Goal: Information Seeking & Learning: Check status

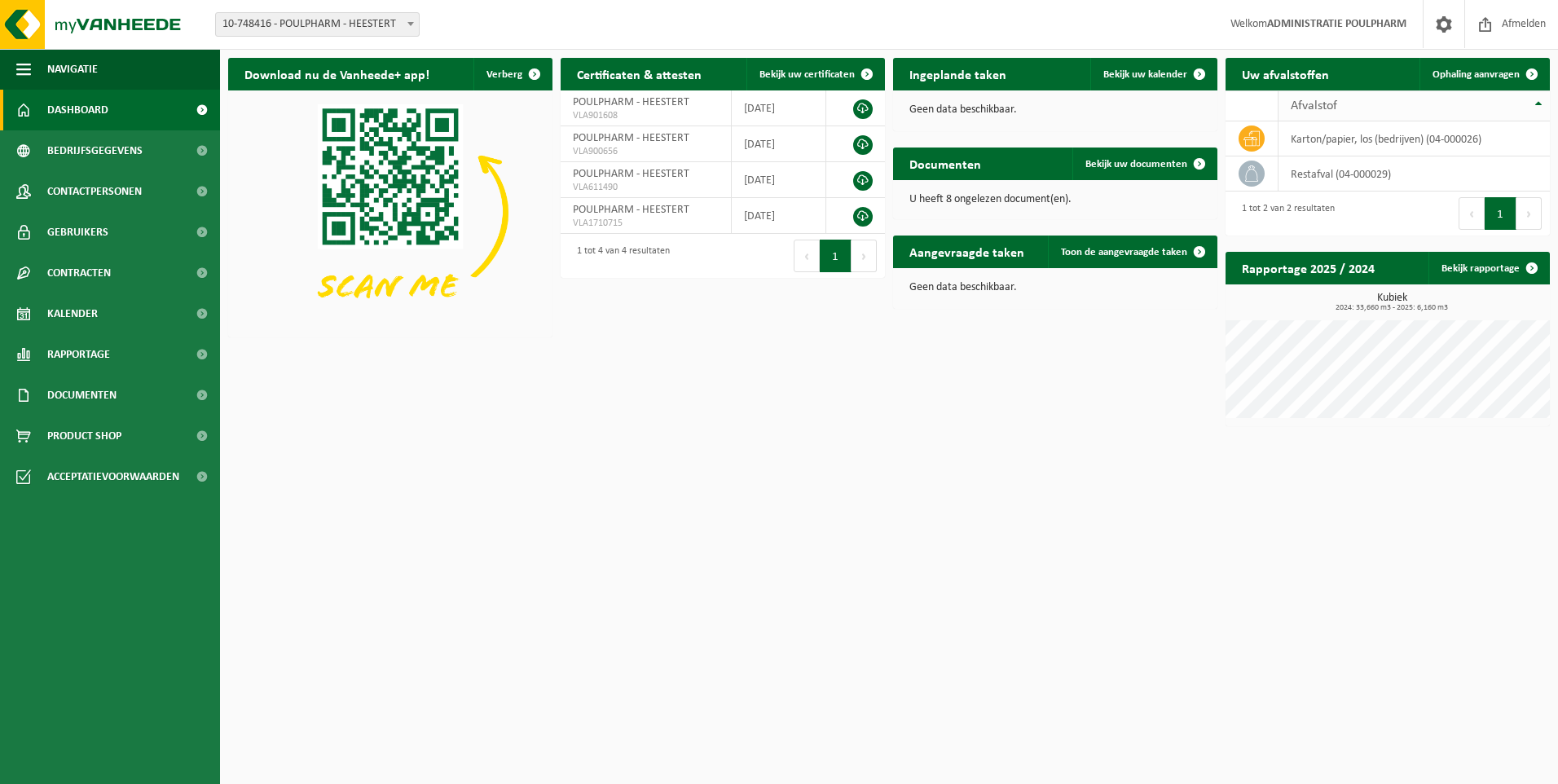
click at [1541, 104] on th "Afvalstof" at bounding box center [1414, 106] width 272 height 31
click at [1452, 81] on link "Ophaling aanvragen" at bounding box center [1484, 73] width 129 height 32
click at [90, 305] on span "Kalender" at bounding box center [72, 313] width 50 height 41
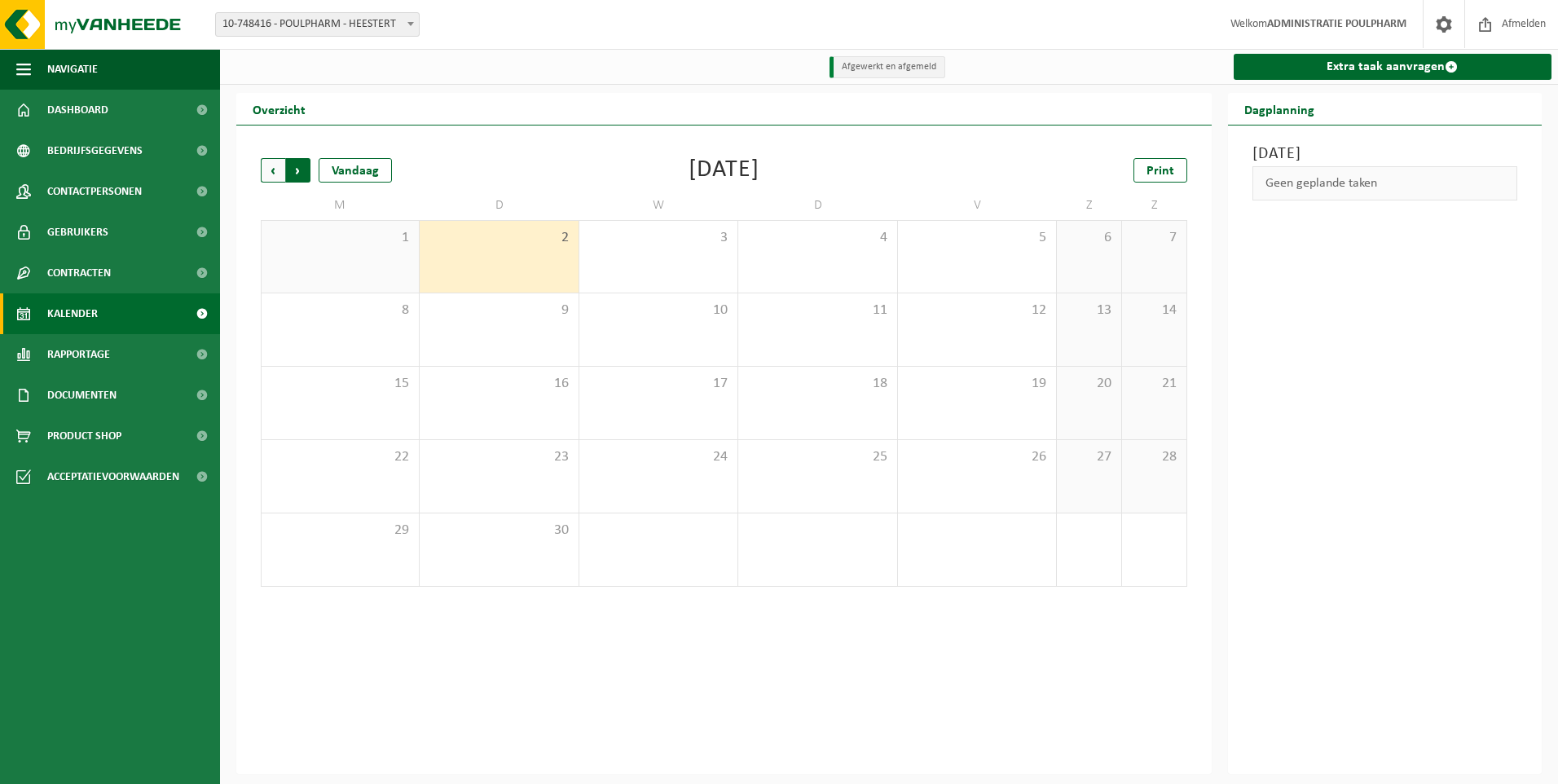
click at [268, 160] on span "Vorige" at bounding box center [273, 171] width 24 height 24
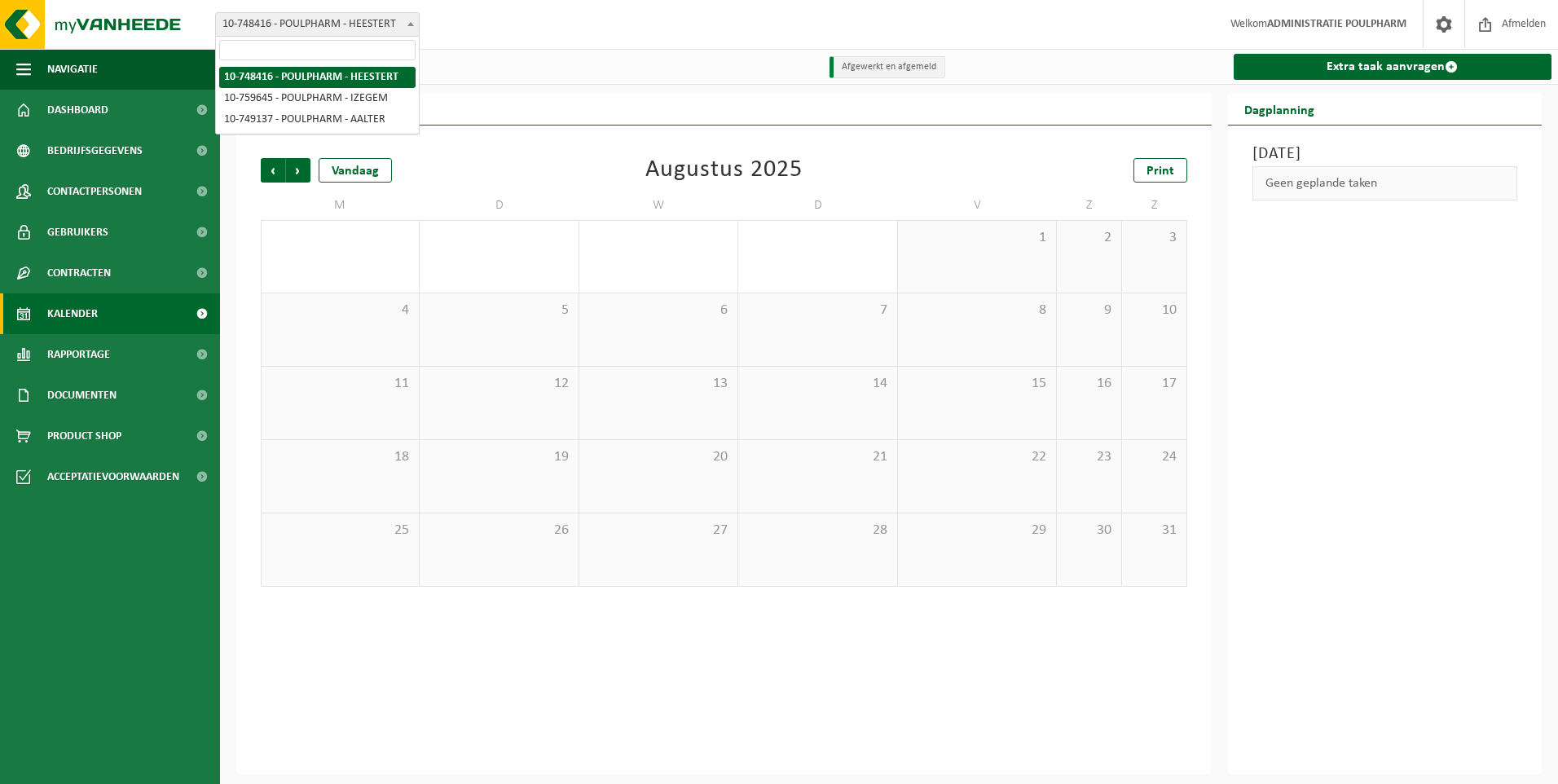
click at [411, 29] on span at bounding box center [411, 23] width 17 height 21
select select "9913"
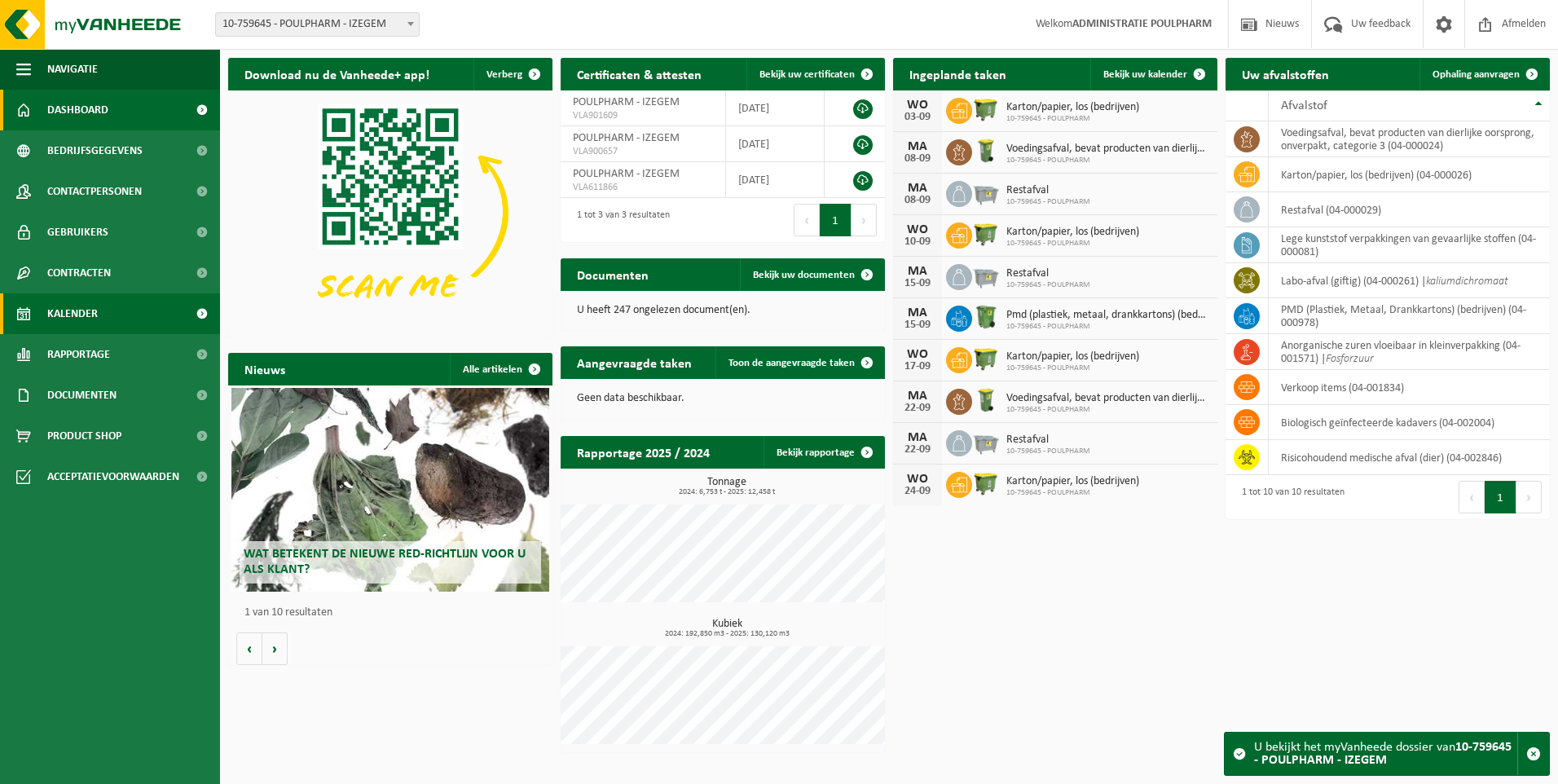
click at [84, 313] on span "Kalender" at bounding box center [72, 313] width 50 height 41
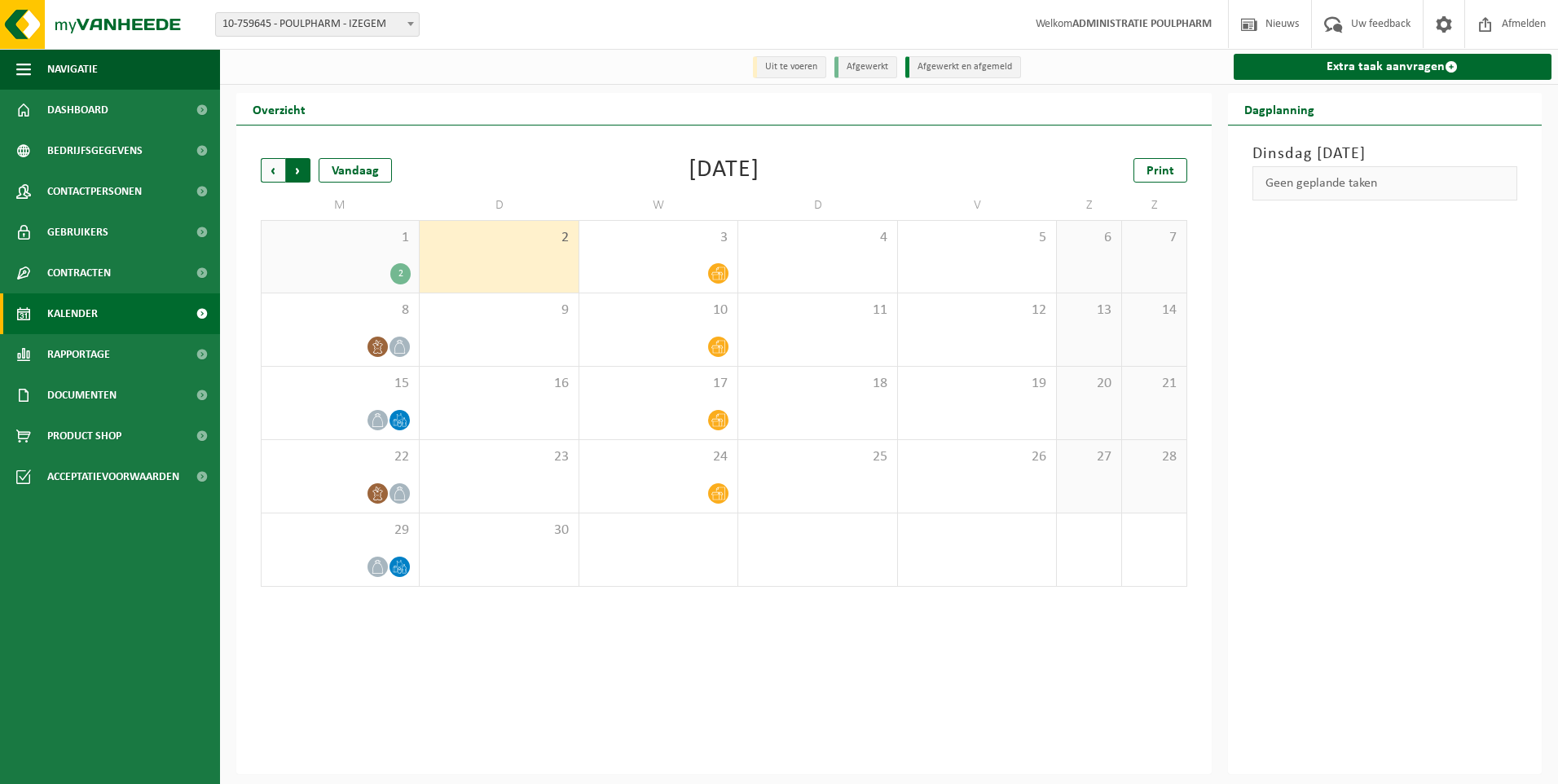
click at [278, 164] on span "Vorige" at bounding box center [273, 171] width 24 height 24
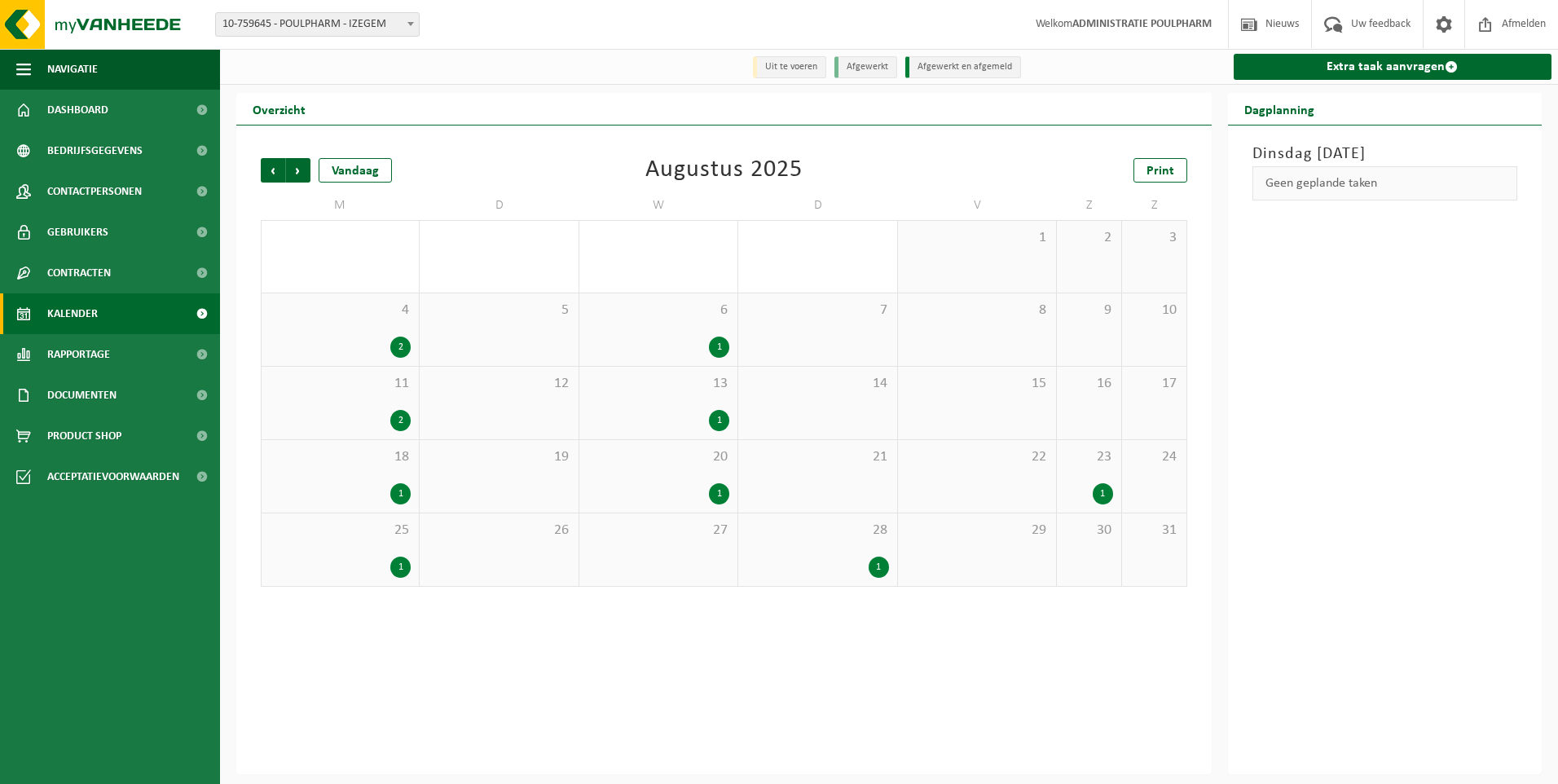
click at [278, 164] on span "Vorige" at bounding box center [273, 171] width 24 height 24
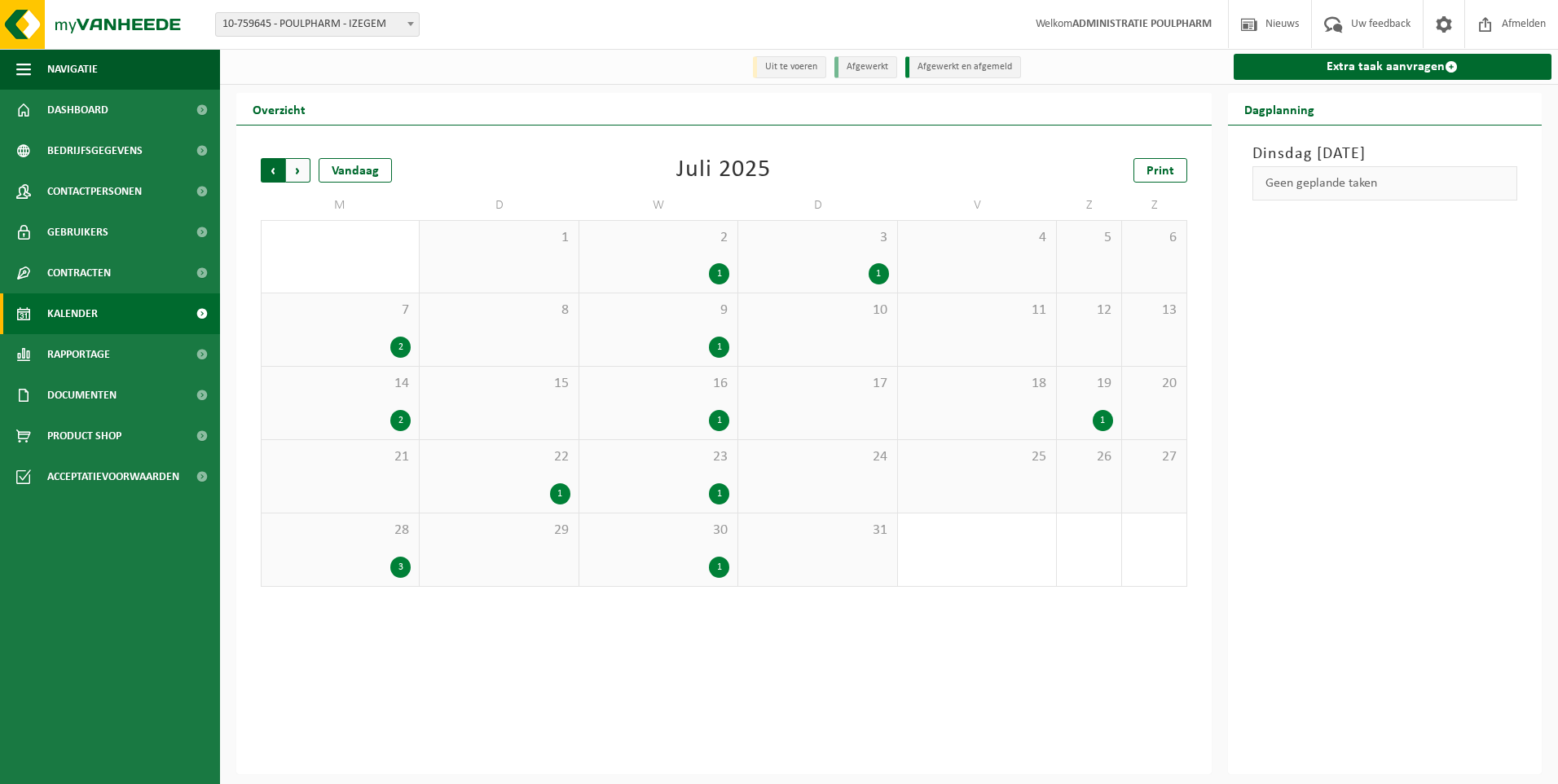
click at [297, 180] on span "Volgende" at bounding box center [299, 171] width 24 height 24
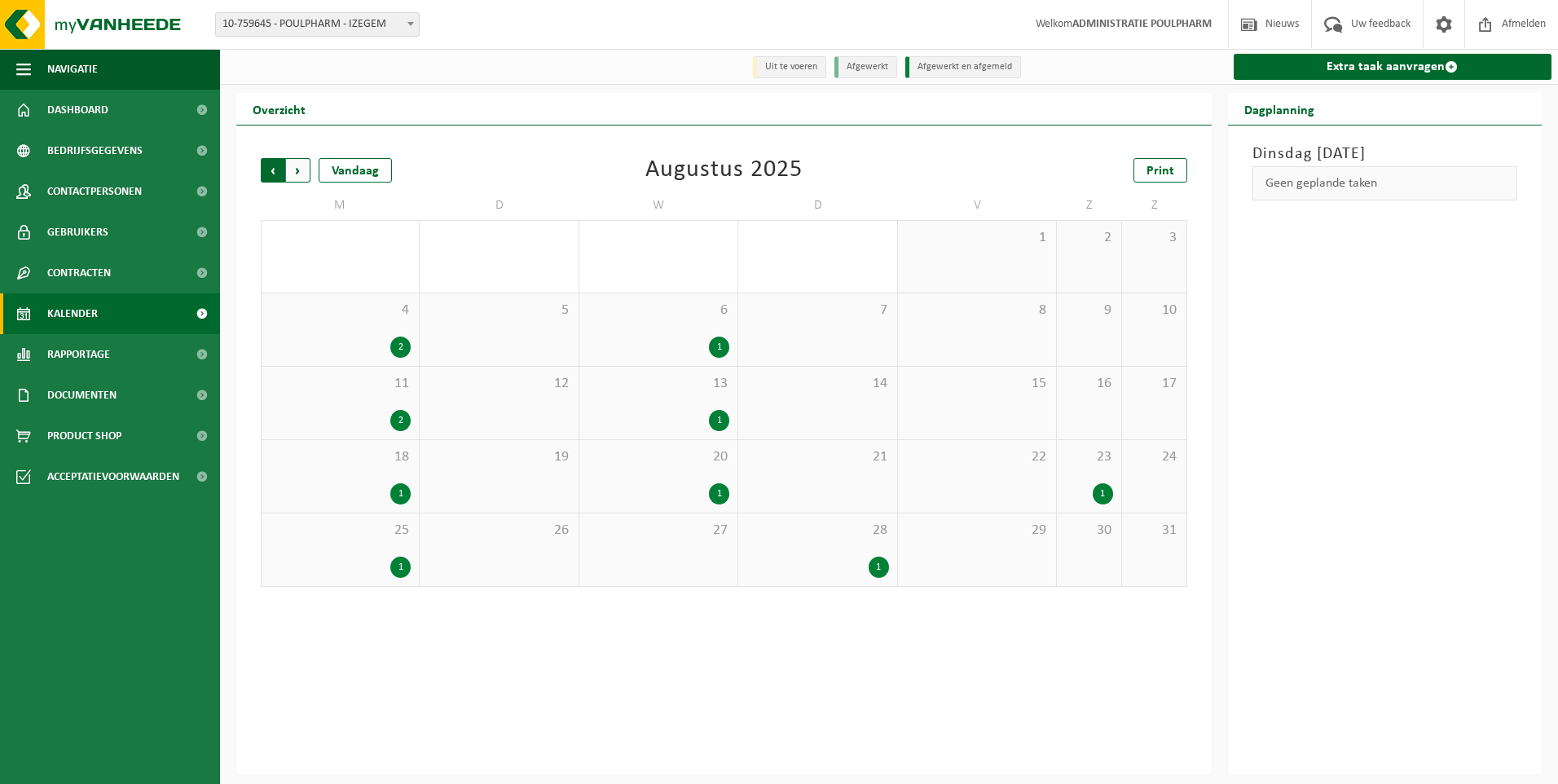
click at [297, 180] on span "Volgende" at bounding box center [299, 171] width 24 height 24
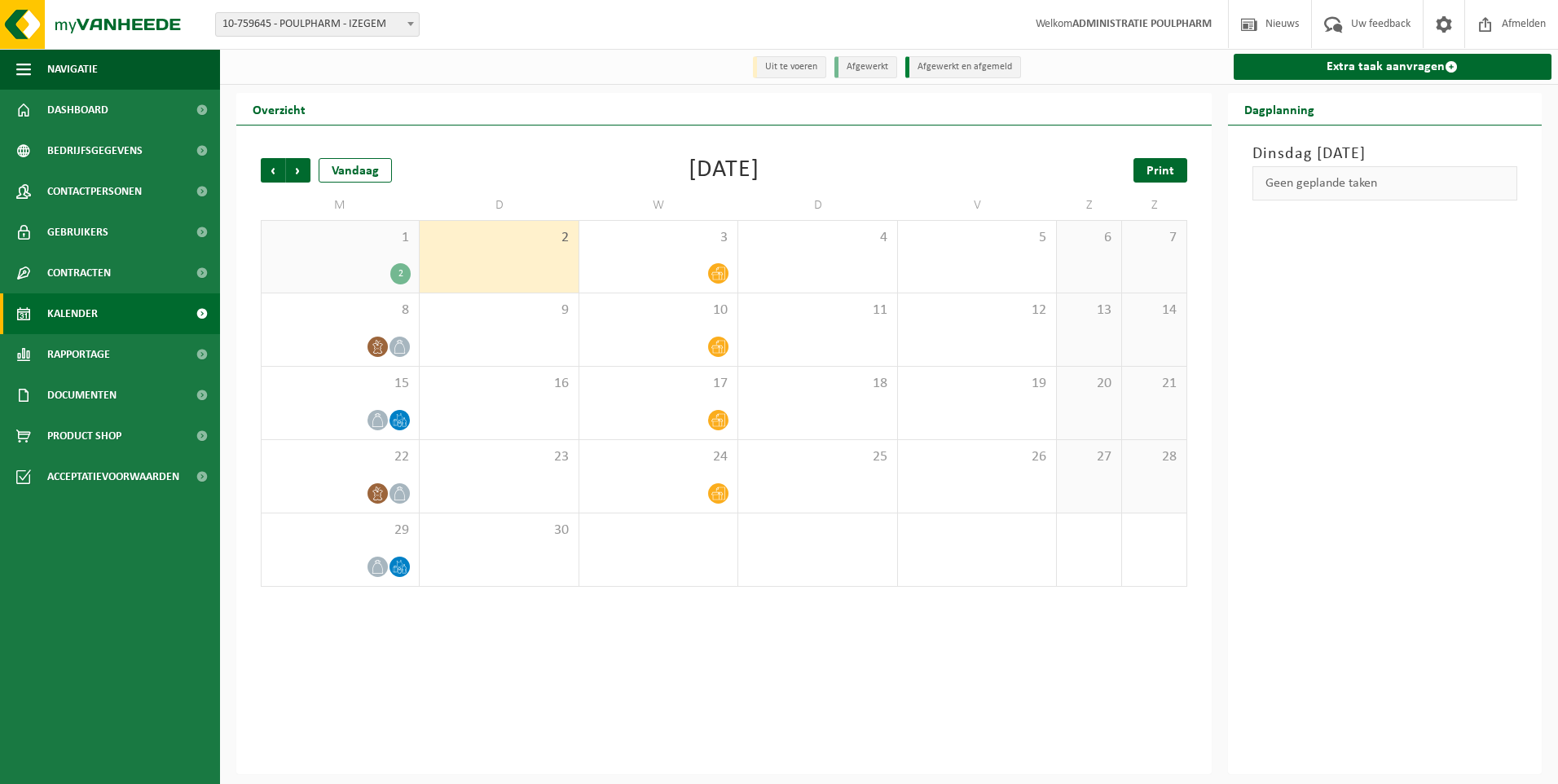
click at [1162, 174] on span "Print" at bounding box center [1160, 171] width 28 height 13
click at [304, 171] on span "Volgende" at bounding box center [299, 171] width 24 height 24
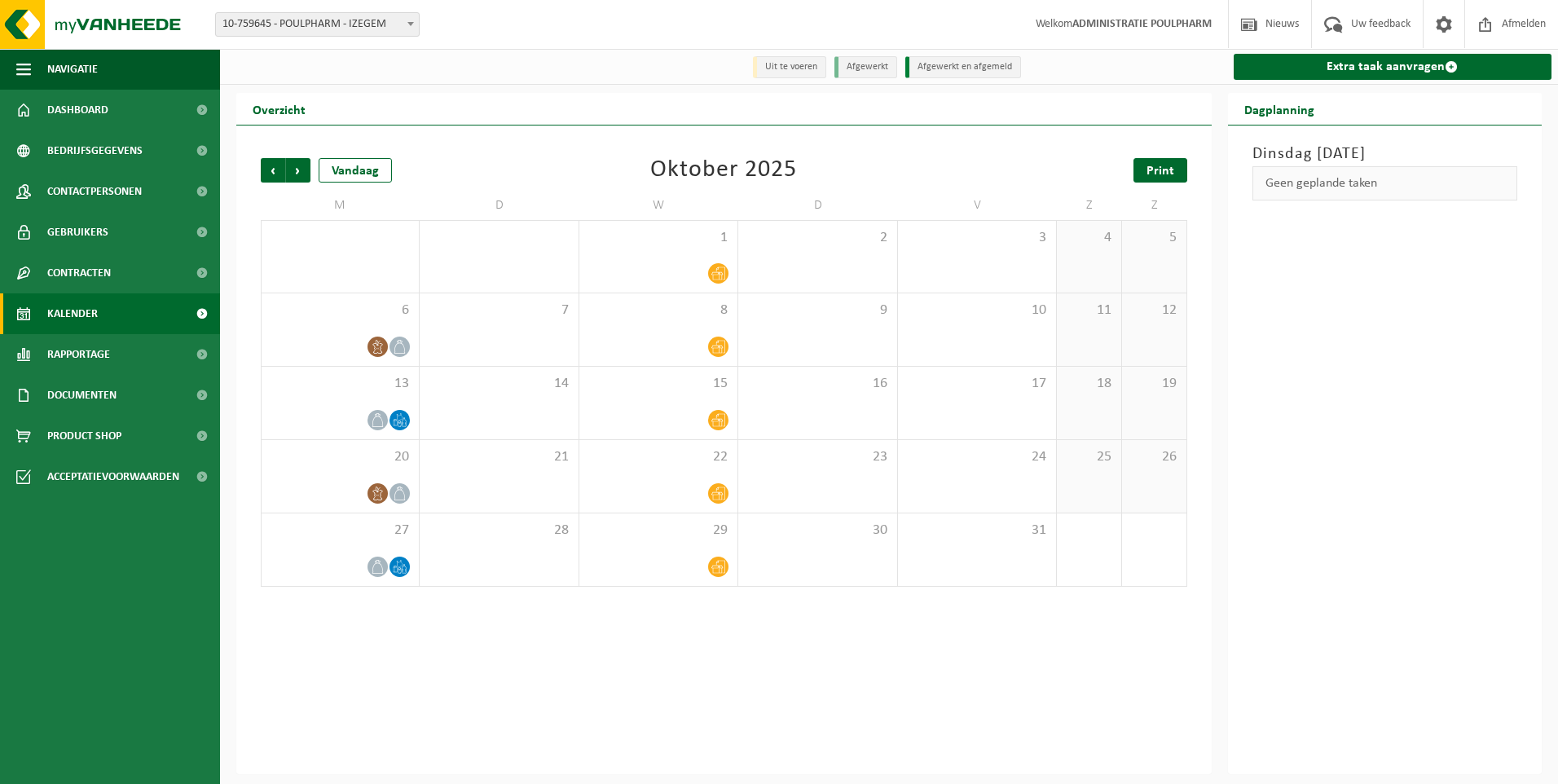
click at [1166, 171] on span "Print" at bounding box center [1160, 171] width 28 height 13
click at [277, 175] on span "Vorige" at bounding box center [273, 171] width 24 height 24
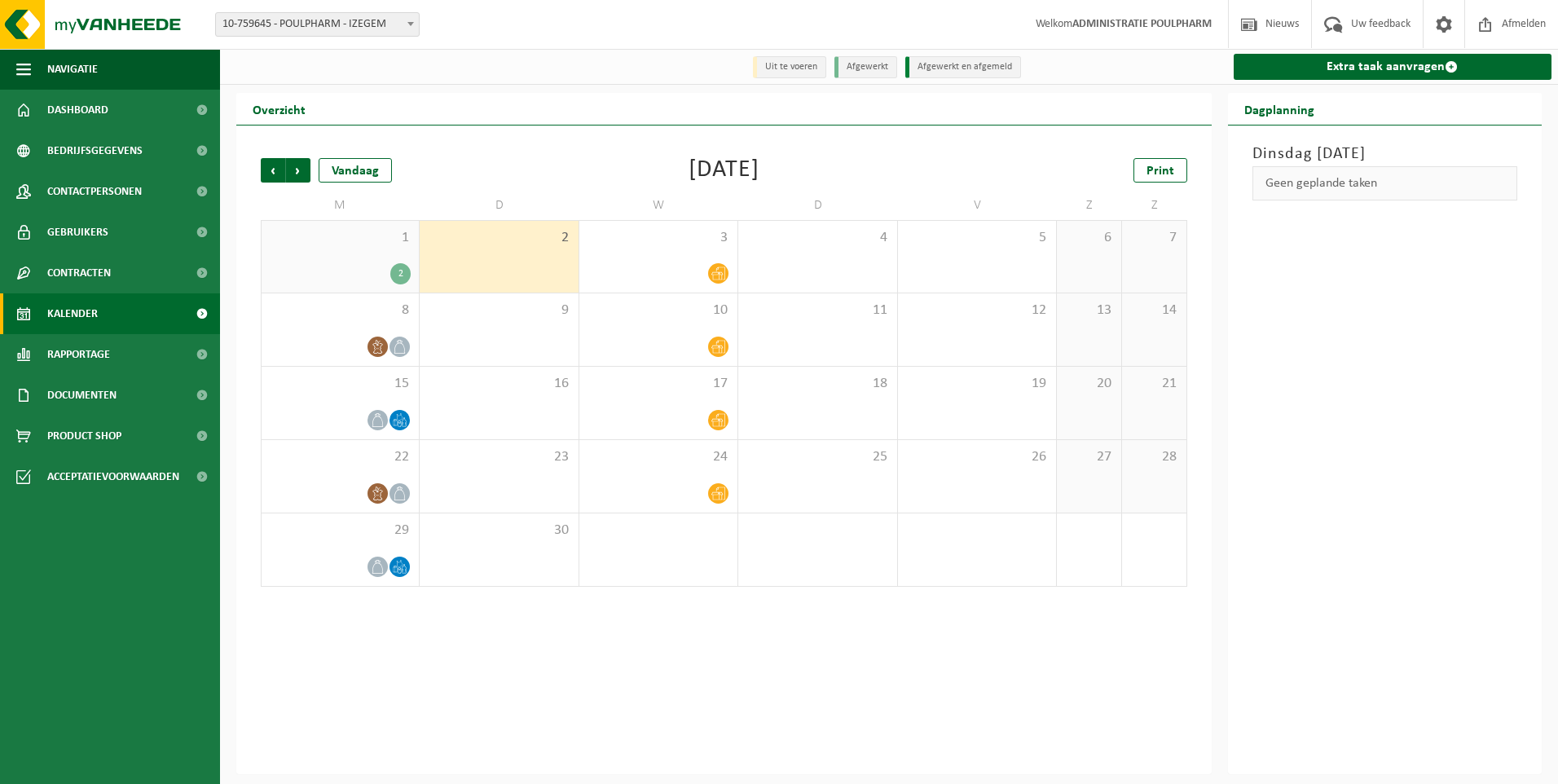
click at [277, 175] on span "Vorige" at bounding box center [273, 171] width 24 height 24
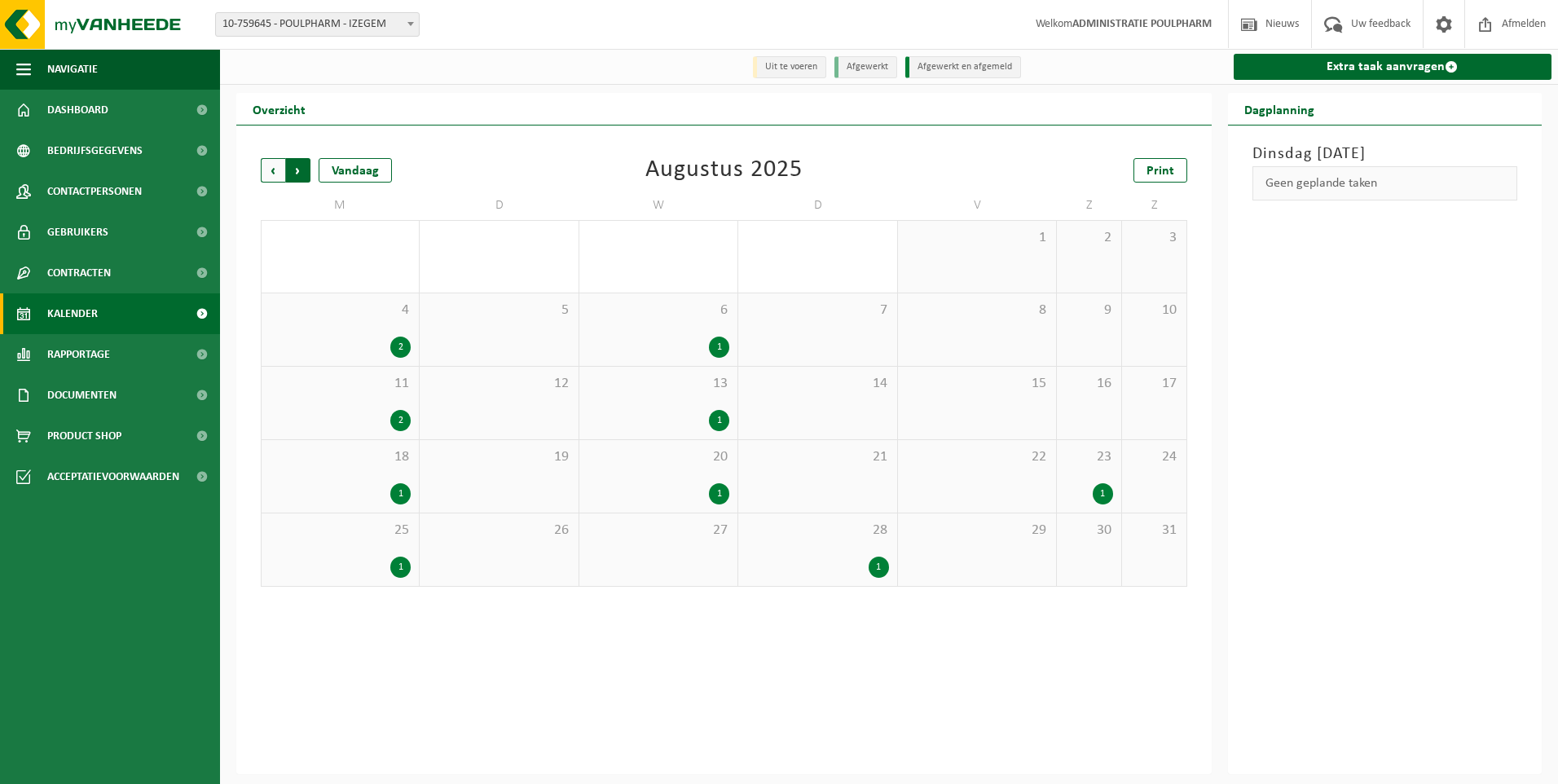
click at [275, 178] on span "Vorige" at bounding box center [273, 171] width 24 height 24
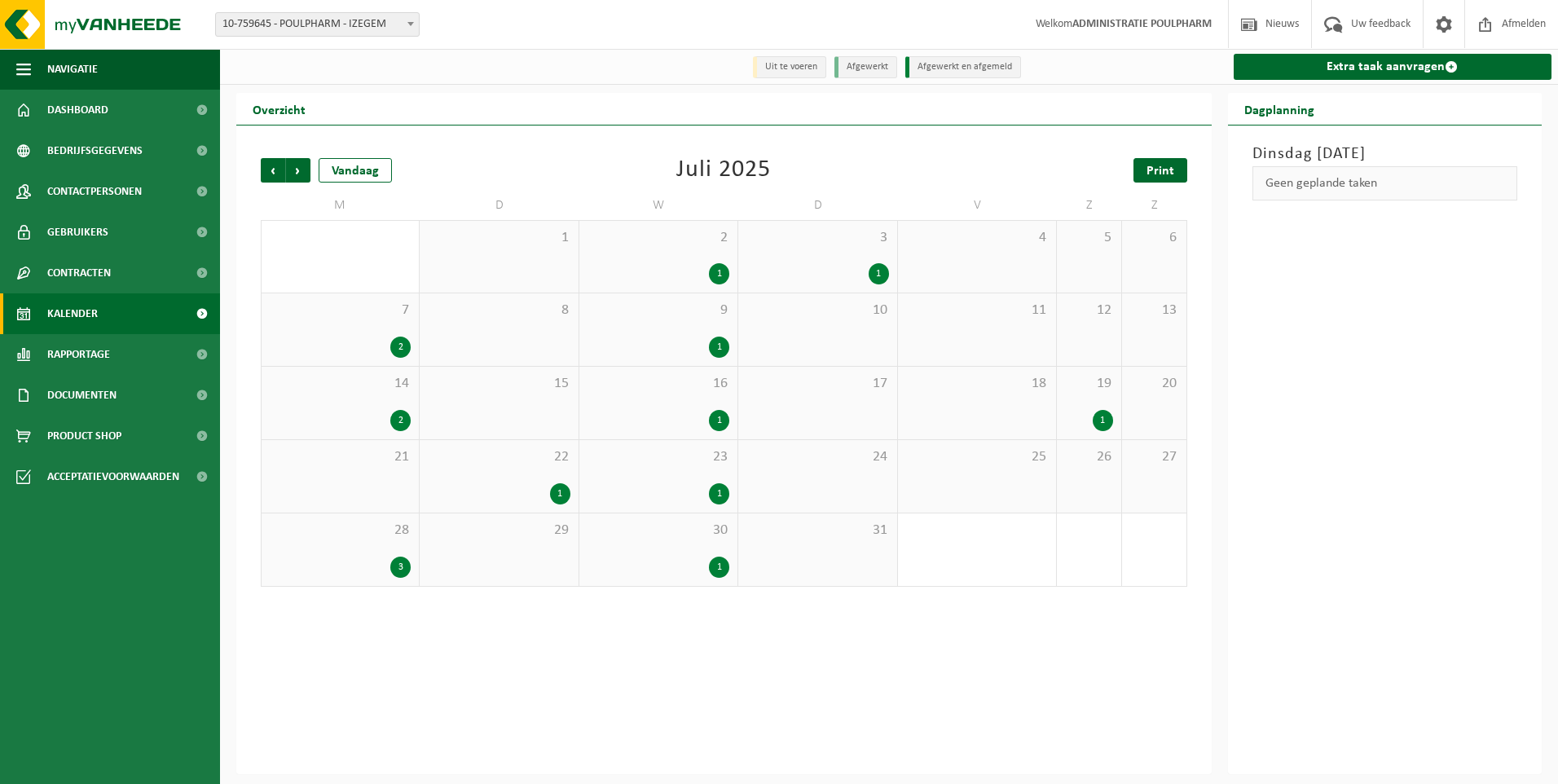
click at [1152, 174] on span "Print" at bounding box center [1160, 171] width 28 height 13
click at [272, 175] on span "Vorige" at bounding box center [273, 171] width 24 height 24
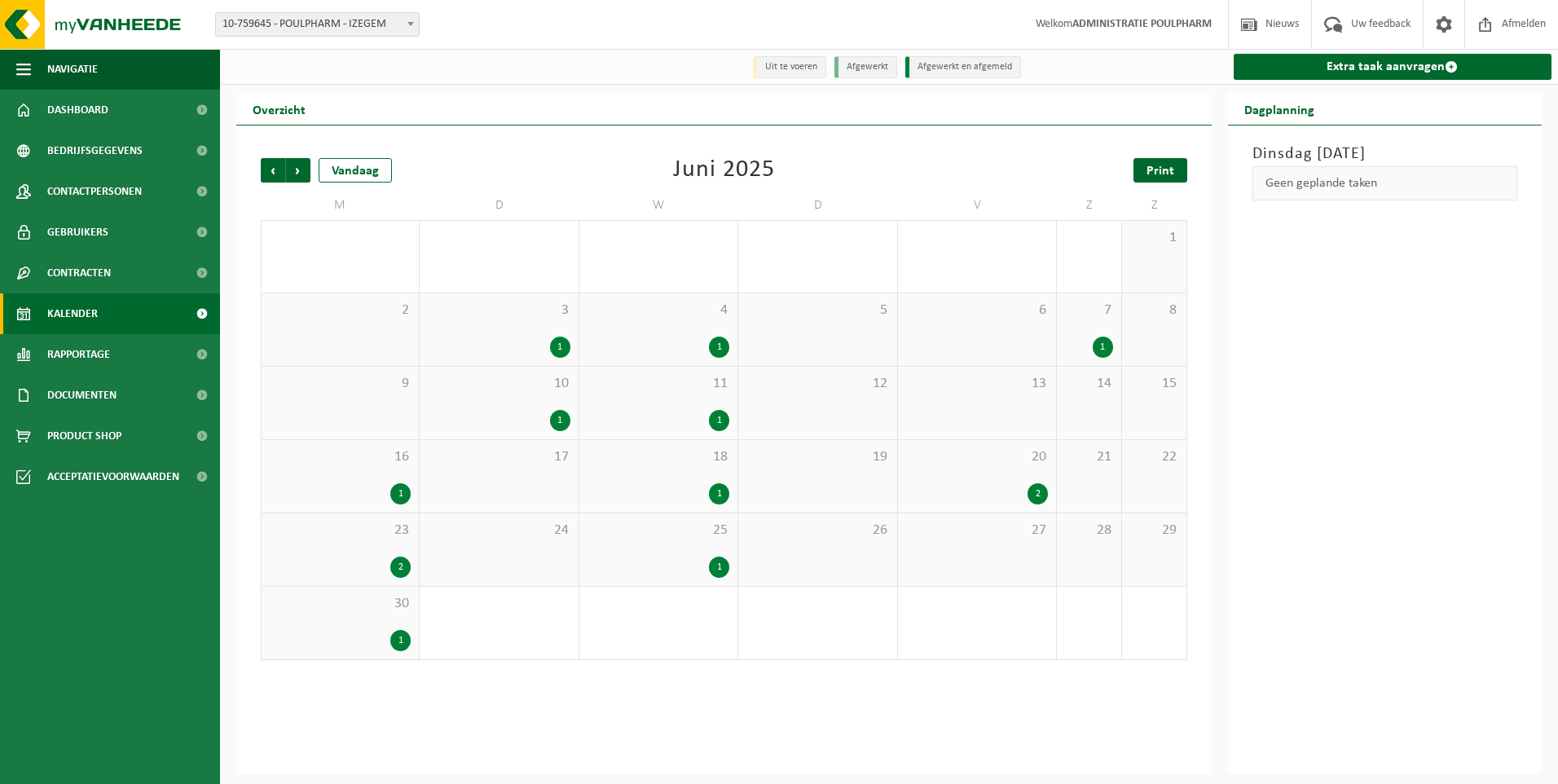
click at [1164, 172] on span "Print" at bounding box center [1160, 171] width 28 height 13
